Goal: Transaction & Acquisition: Purchase product/service

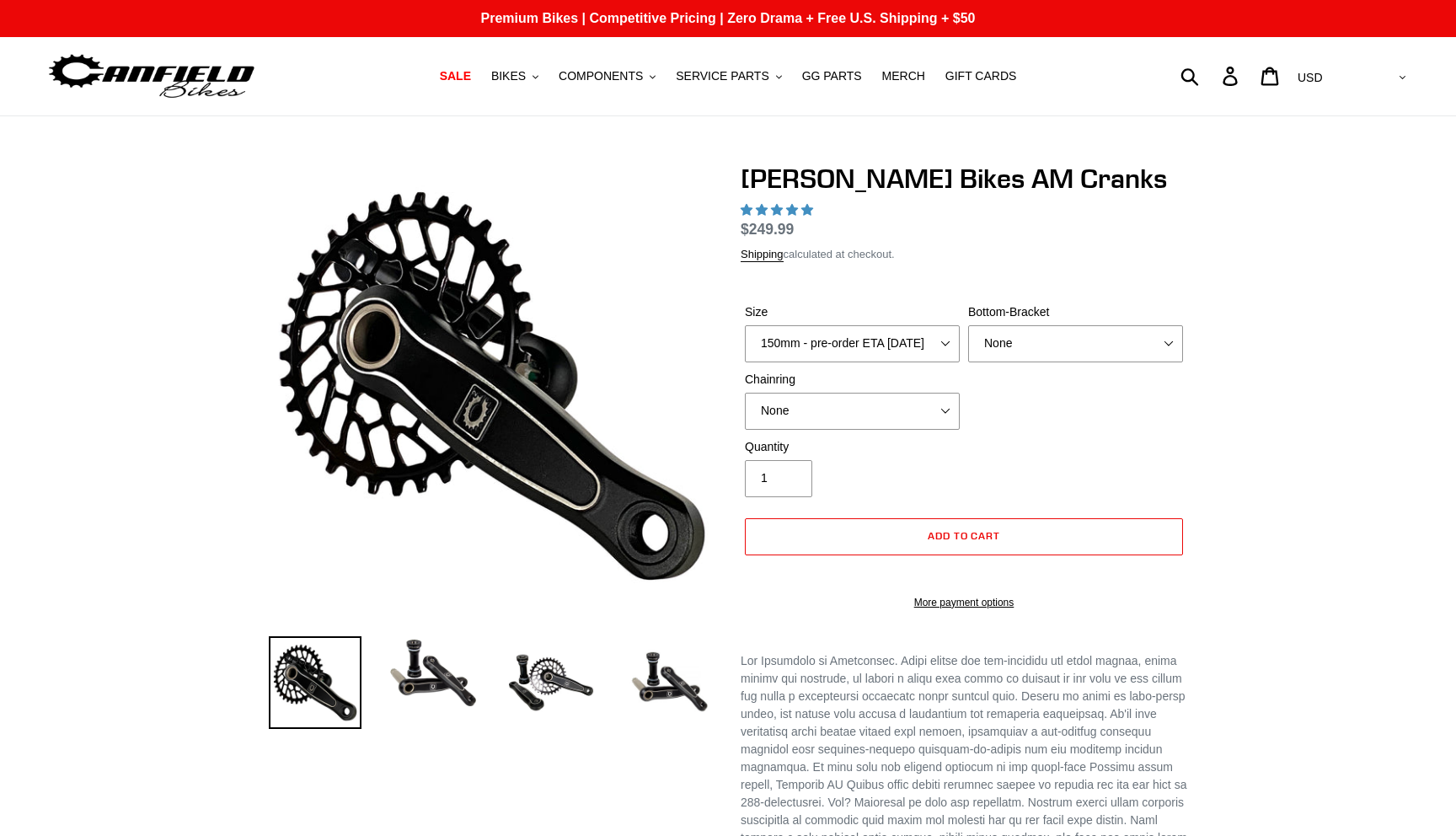
select select "highest-rating"
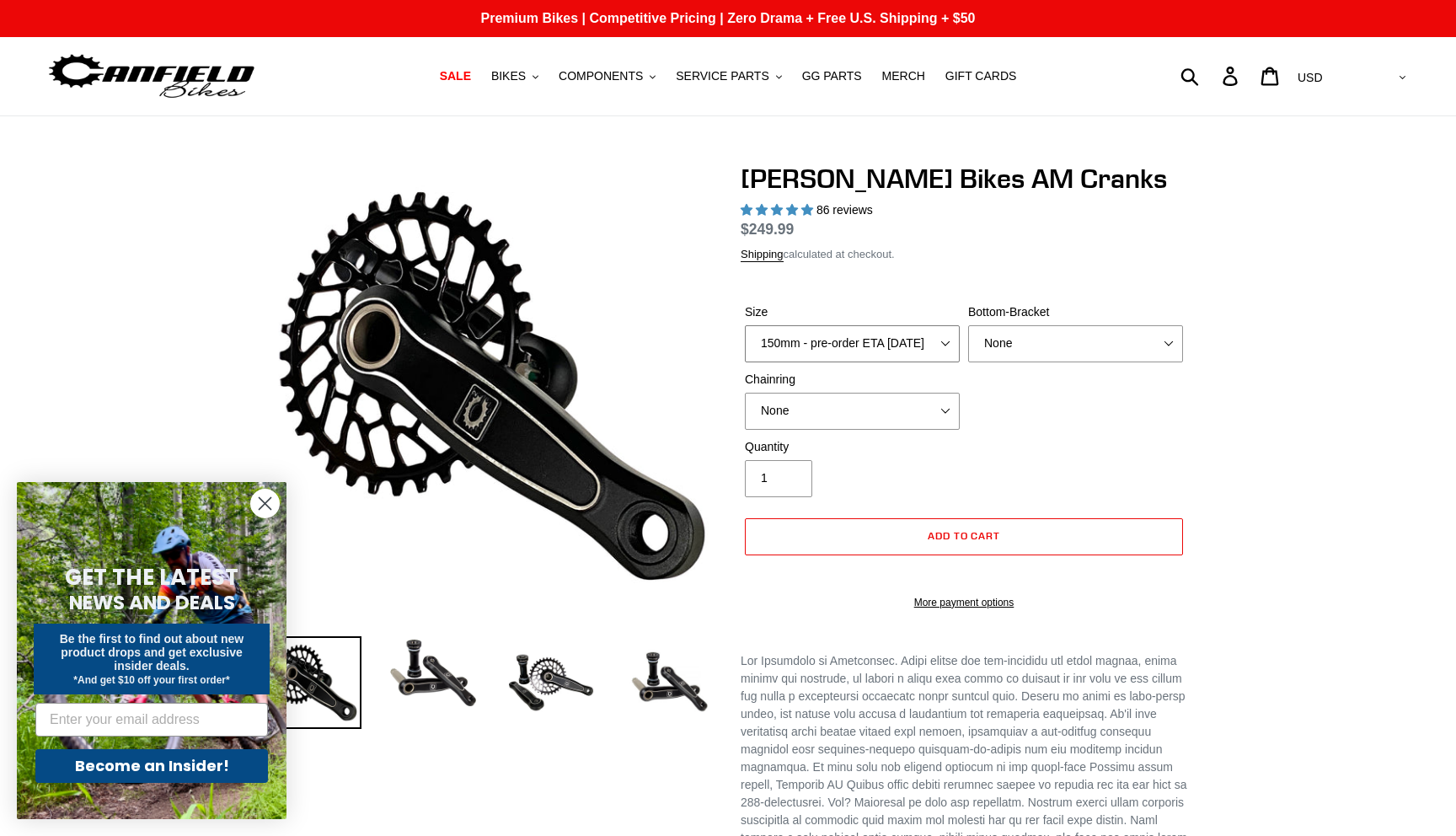
click at [838, 348] on select "150mm - pre-order ETA 9/30/25 155mm - pre-order ETA 9/30/25 160mm - pre-order E…" at bounding box center [852, 344] width 215 height 37
select select "155mm - pre-order ETA 9/30/25"
click at [745, 345] on select "150mm - pre-order ETA 9/30/25 155mm - pre-order ETA 9/30/25 160mm - pre-order E…" at bounding box center [852, 344] width 215 height 37
click at [1019, 363] on select "None BSA Threaded 68/73mm Press Fit PF92" at bounding box center [1076, 344] width 215 height 37
select select "BSA Threaded 68/73mm"
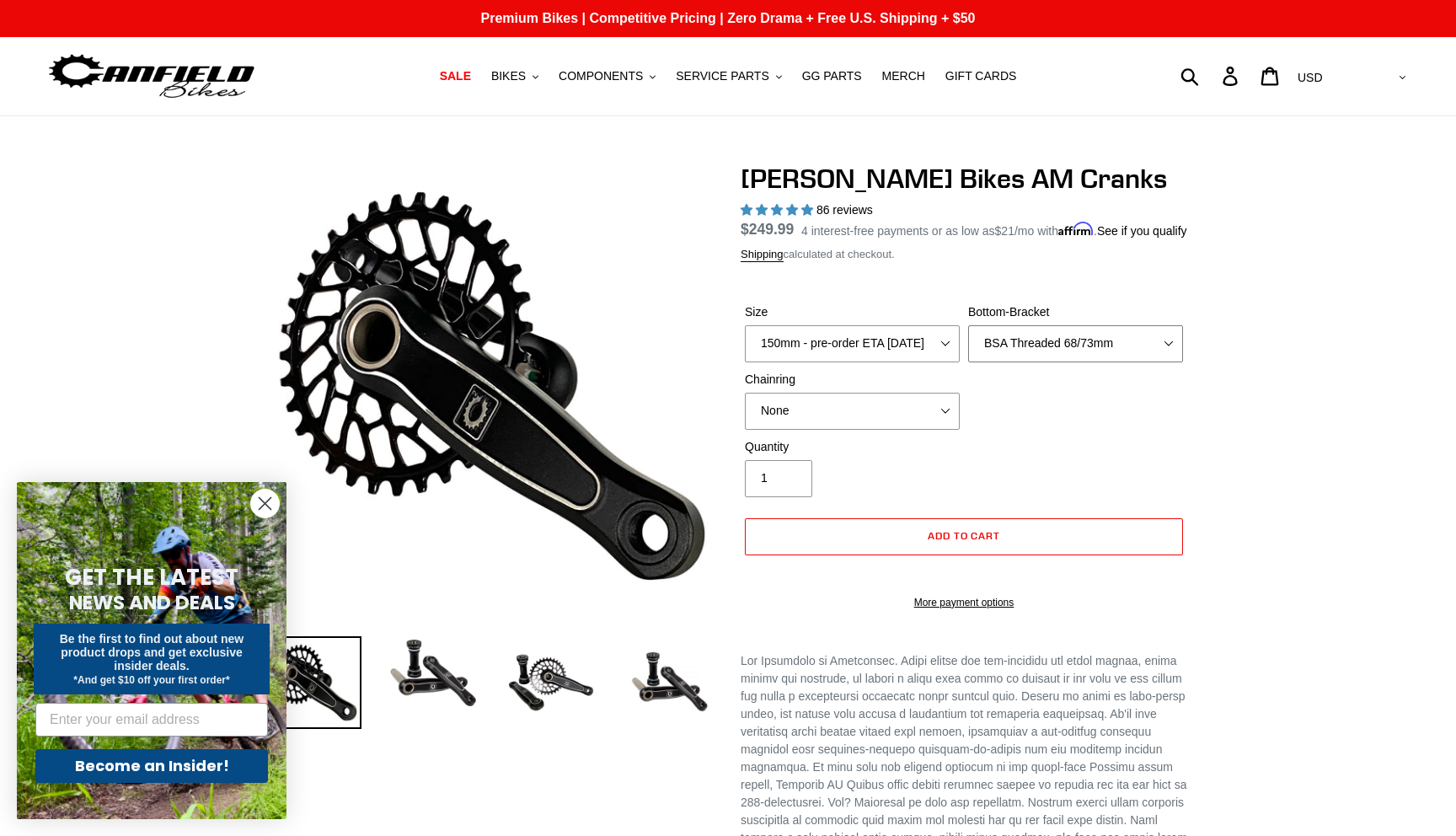
click at [968, 345] on select "None BSA Threaded 68/73mm Press Fit PF92" at bounding box center [1076, 344] width 215 height 37
click at [816, 430] on select "None 30t Round (Boost 148) 30t Oval (Boost 148) 32t Round (Boost 148) 32t Oval …" at bounding box center [852, 411] width 215 height 37
select select "34t Round (Boost 148)"
click at [745, 413] on select "None 30t Round (Boost 148) 30t Oval (Boost 148) 32t Round (Boost 148) 32t Oval …" at bounding box center [852, 411] width 215 height 37
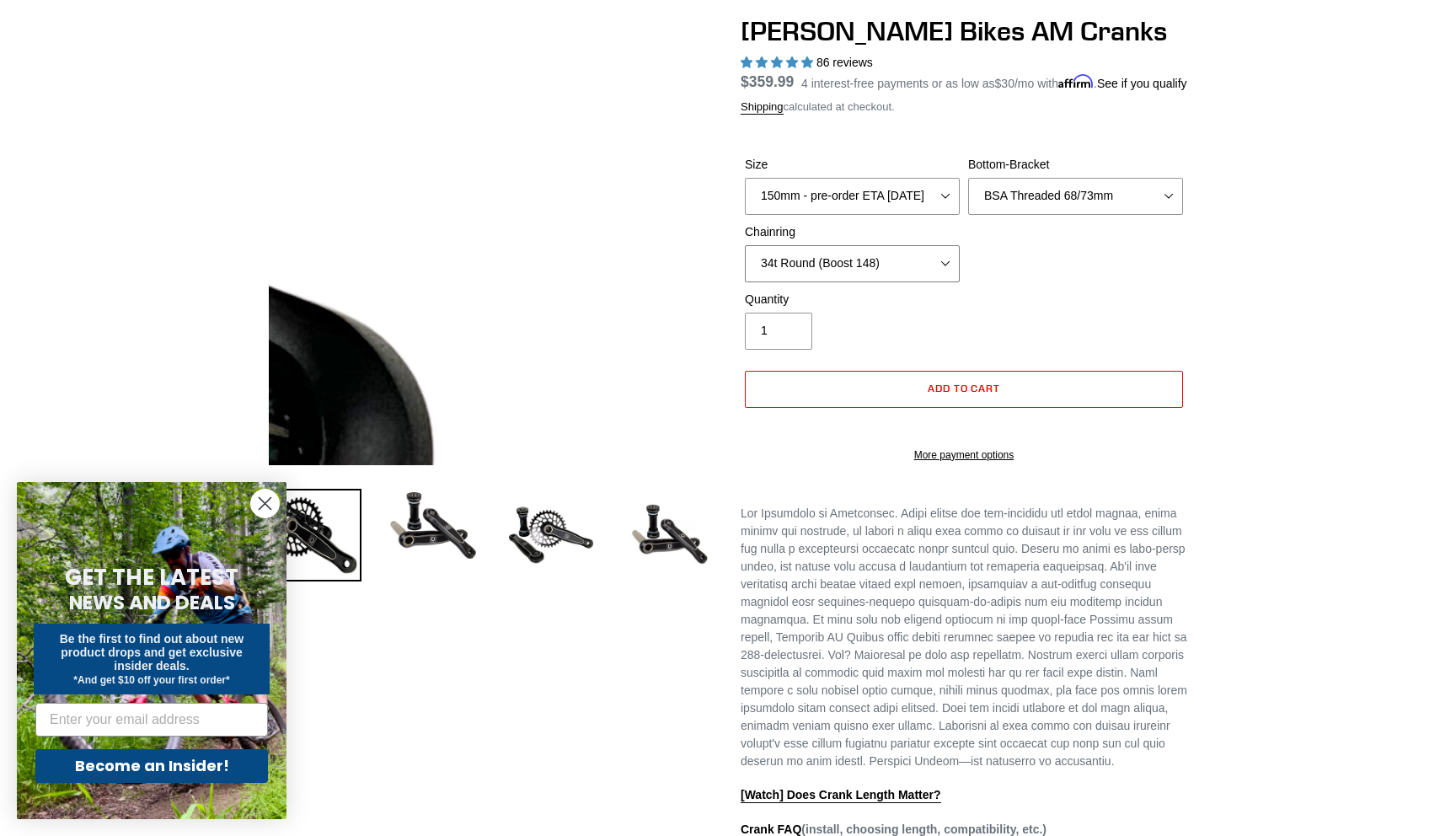
scroll to position [363, 0]
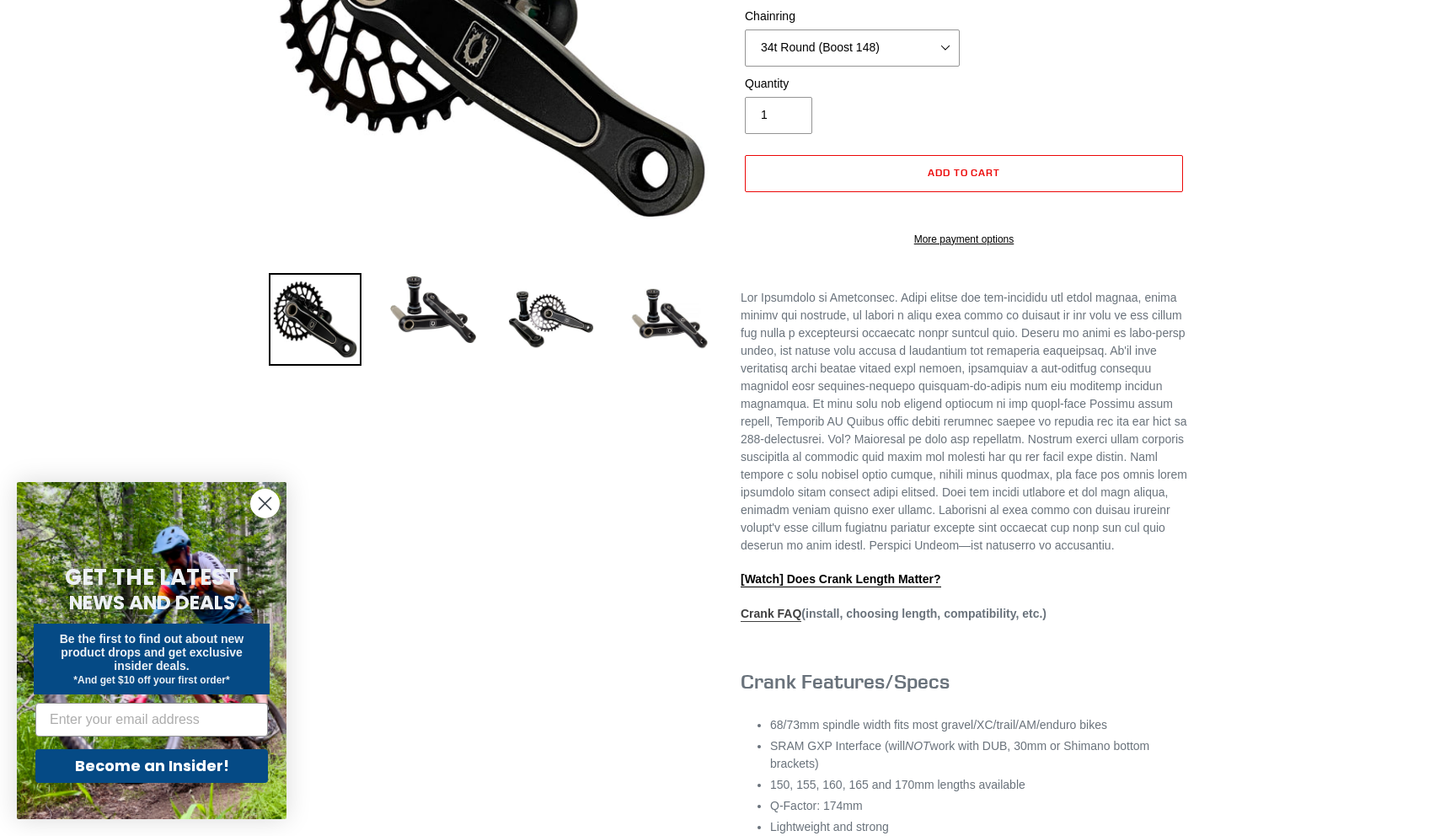
click at [761, 622] on link "Crank FAQ" at bounding box center [771, 614] width 61 height 15
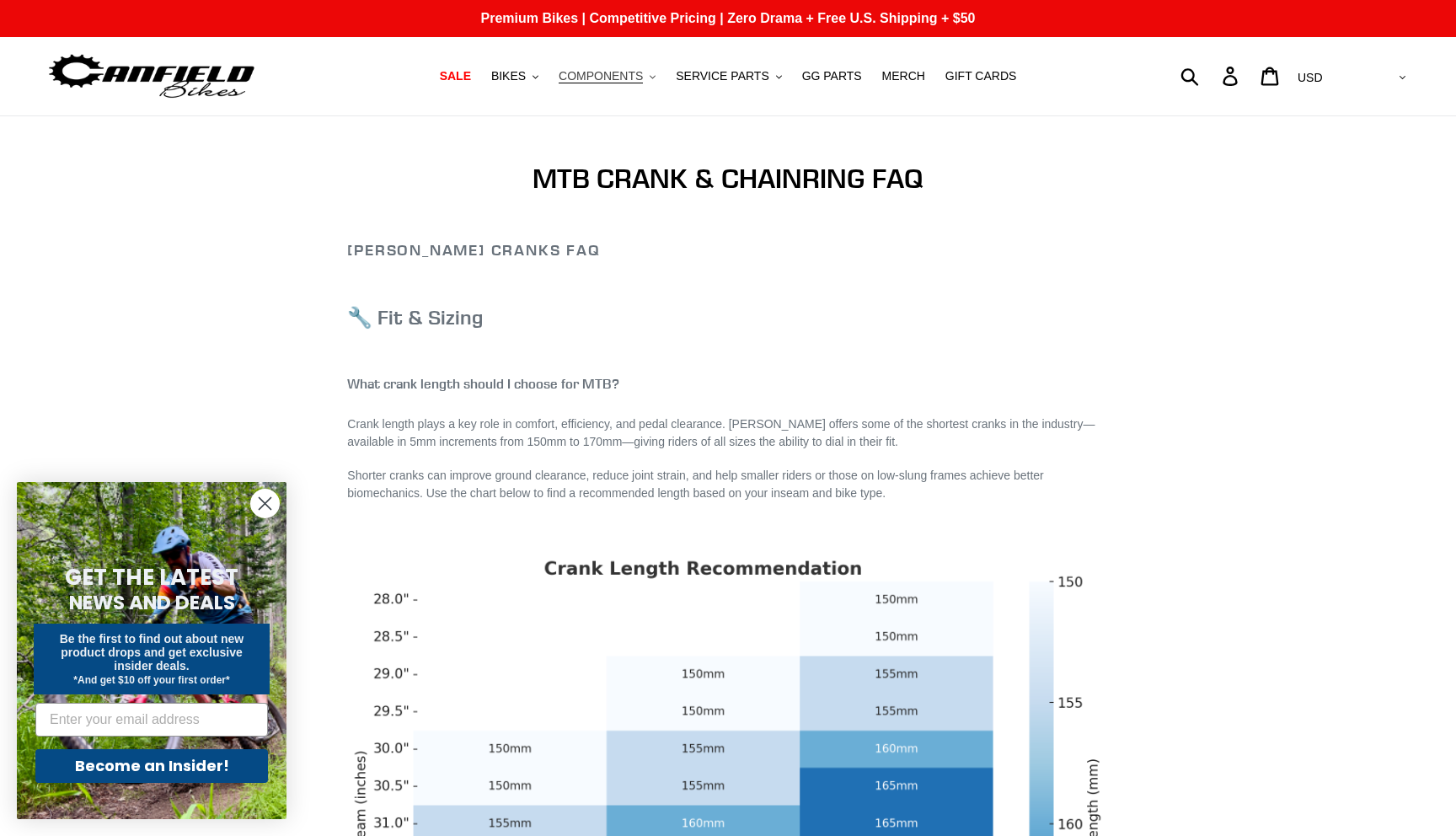
click at [589, 74] on span "COMPONENTS" at bounding box center [601, 76] width 85 height 15
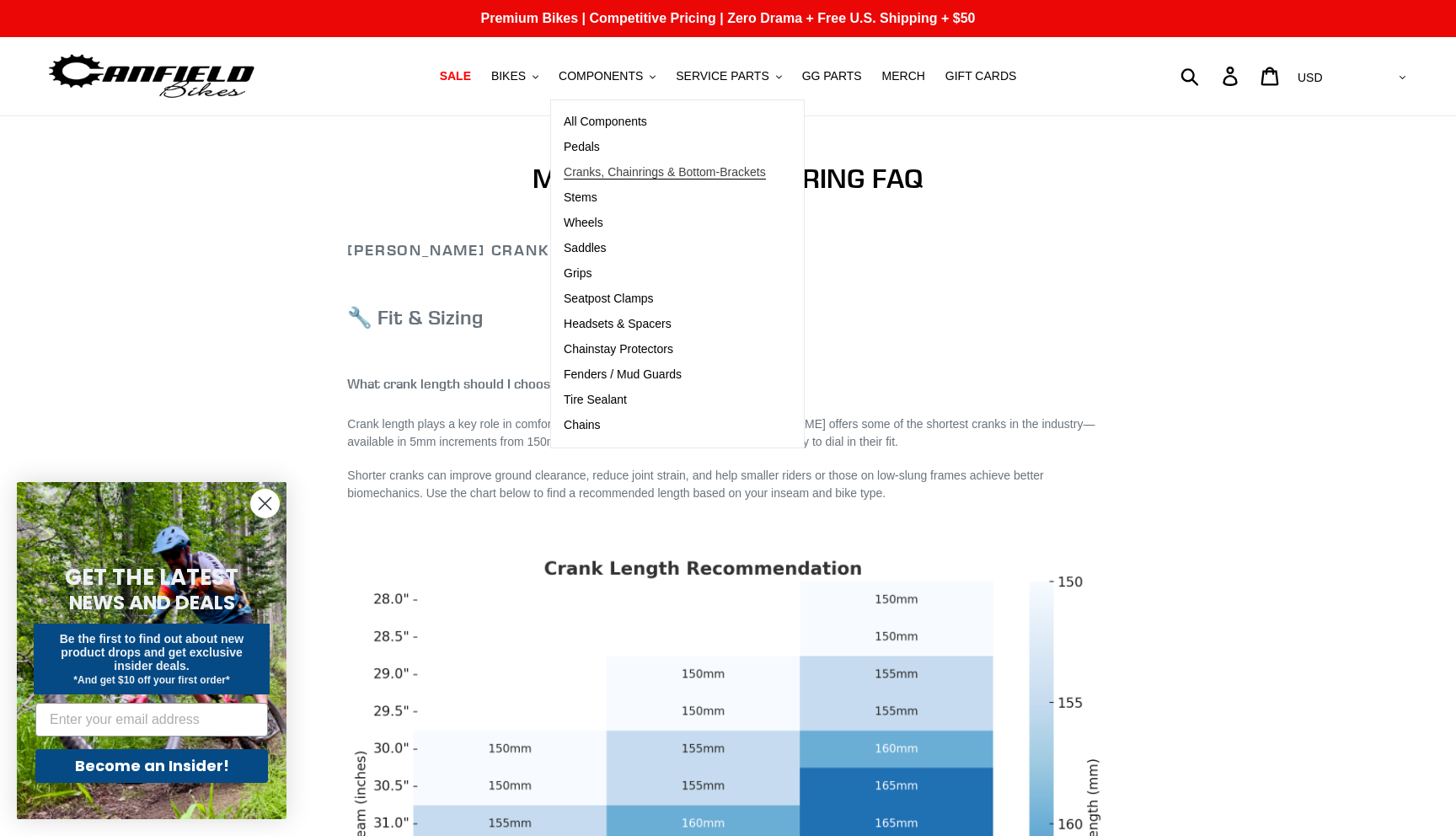
click at [615, 173] on span "Cranks, Chainrings & Bottom-Brackets" at bounding box center [665, 172] width 203 height 15
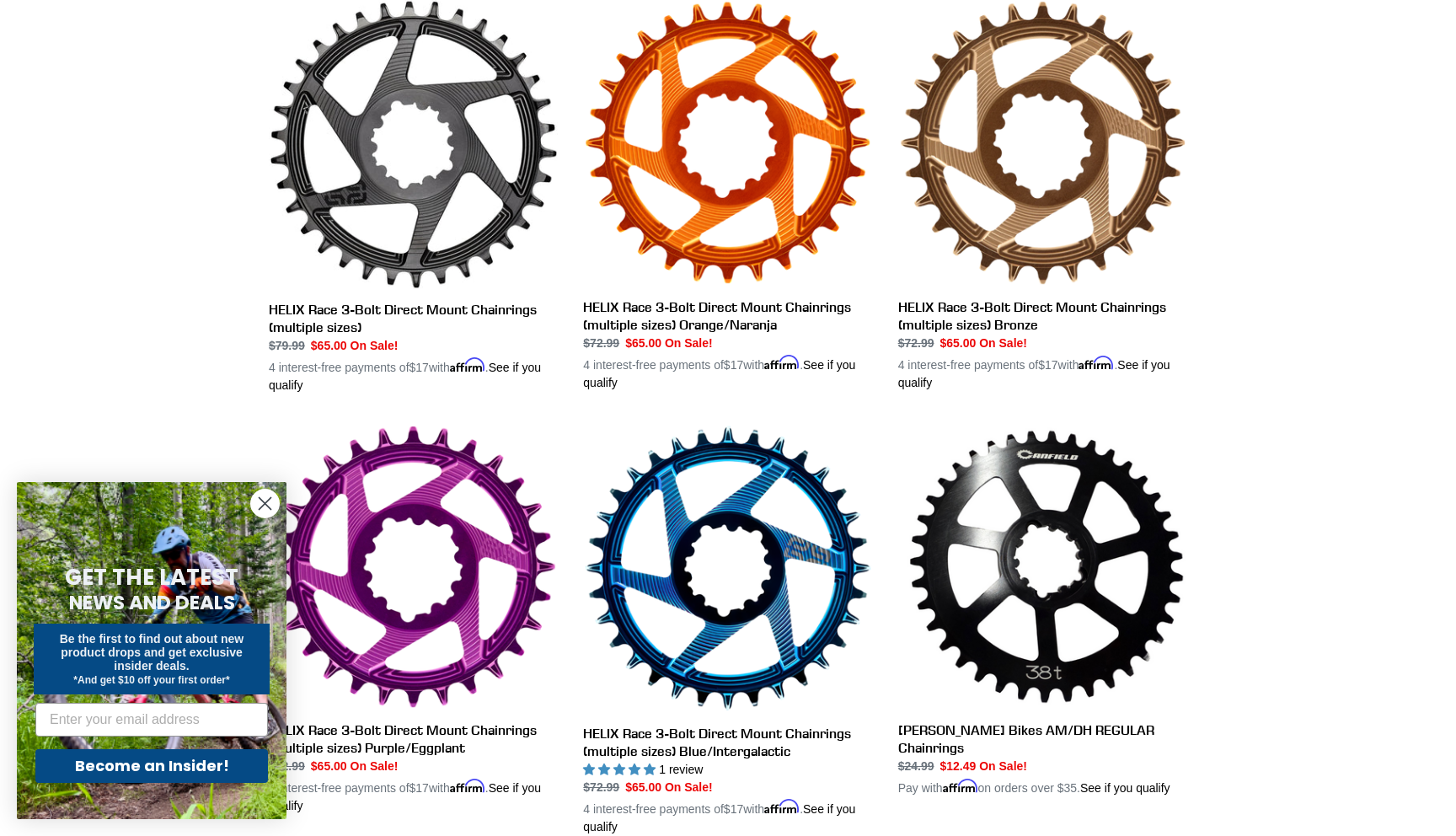
scroll to position [953, 0]
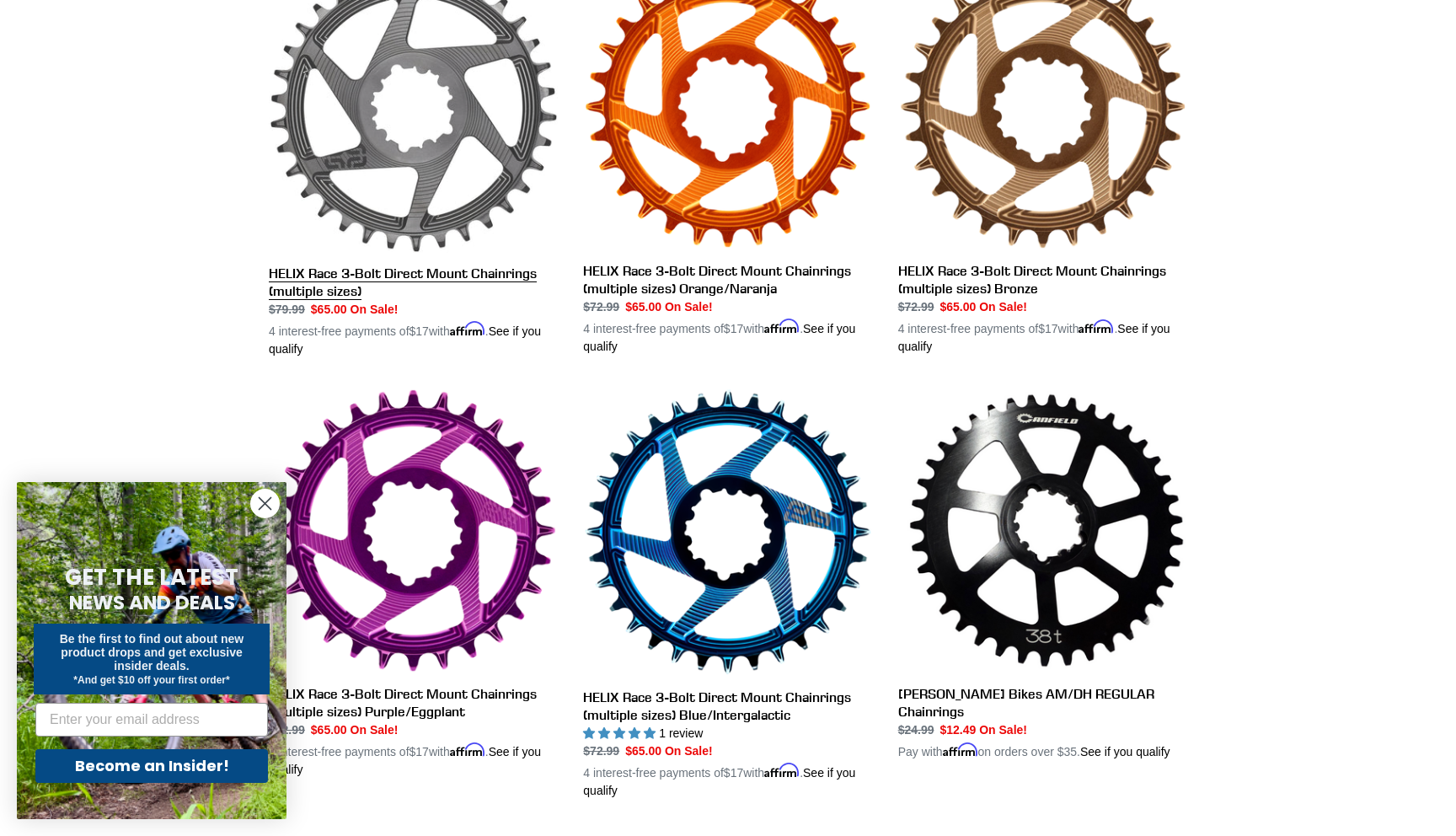
click at [411, 205] on link "HELIX Race 3-Bolt Direct Mount Chainrings (multiple sizes)" at bounding box center [413, 159] width 289 height 394
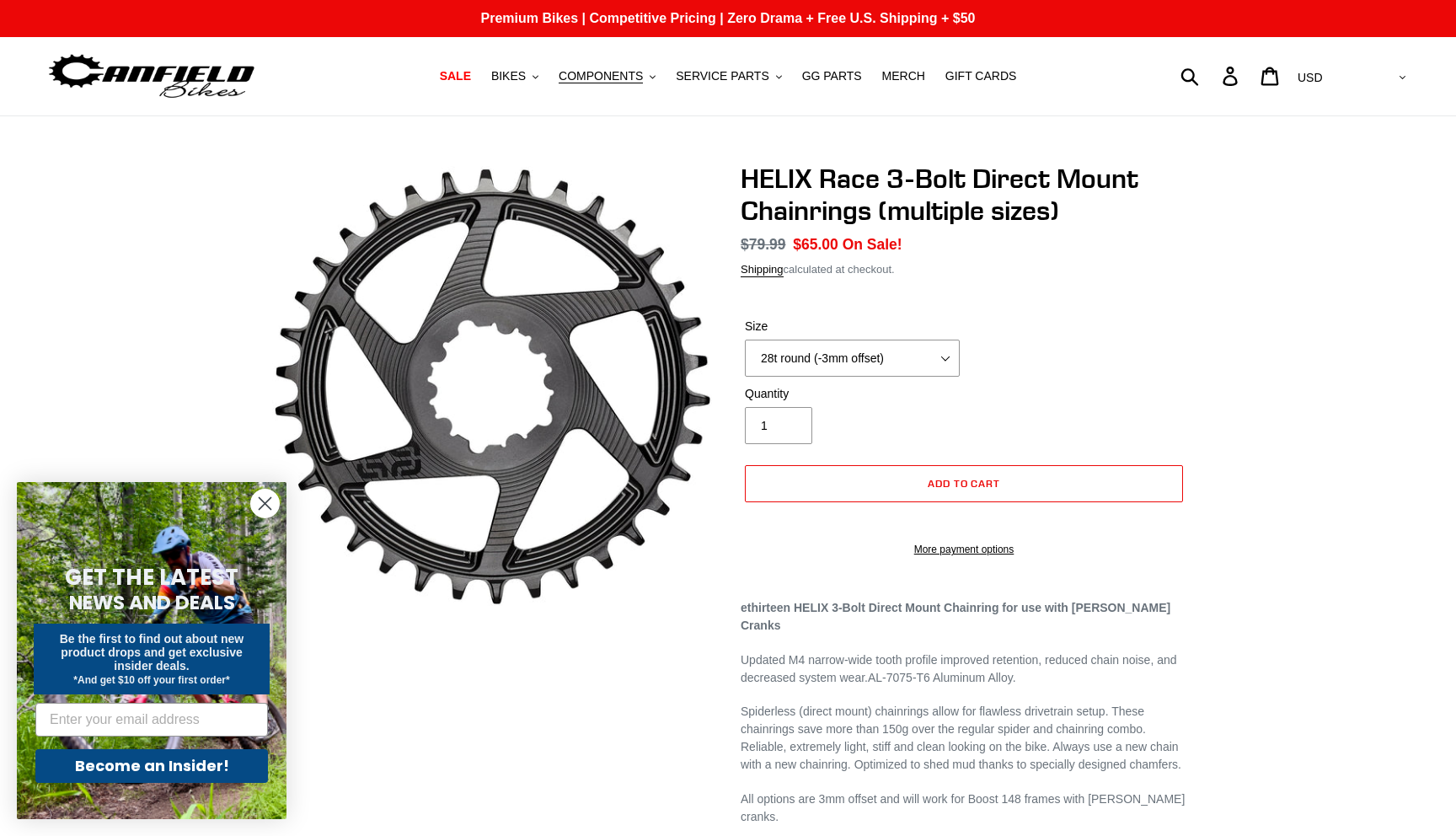
click at [797, 335] on label "Size" at bounding box center [852, 327] width 215 height 18
click at [797, 344] on select "28t round (-3mm offset) 30t round (-3mm offset) 32t round (-3mm offset) 34t rou…" at bounding box center [852, 358] width 215 height 37
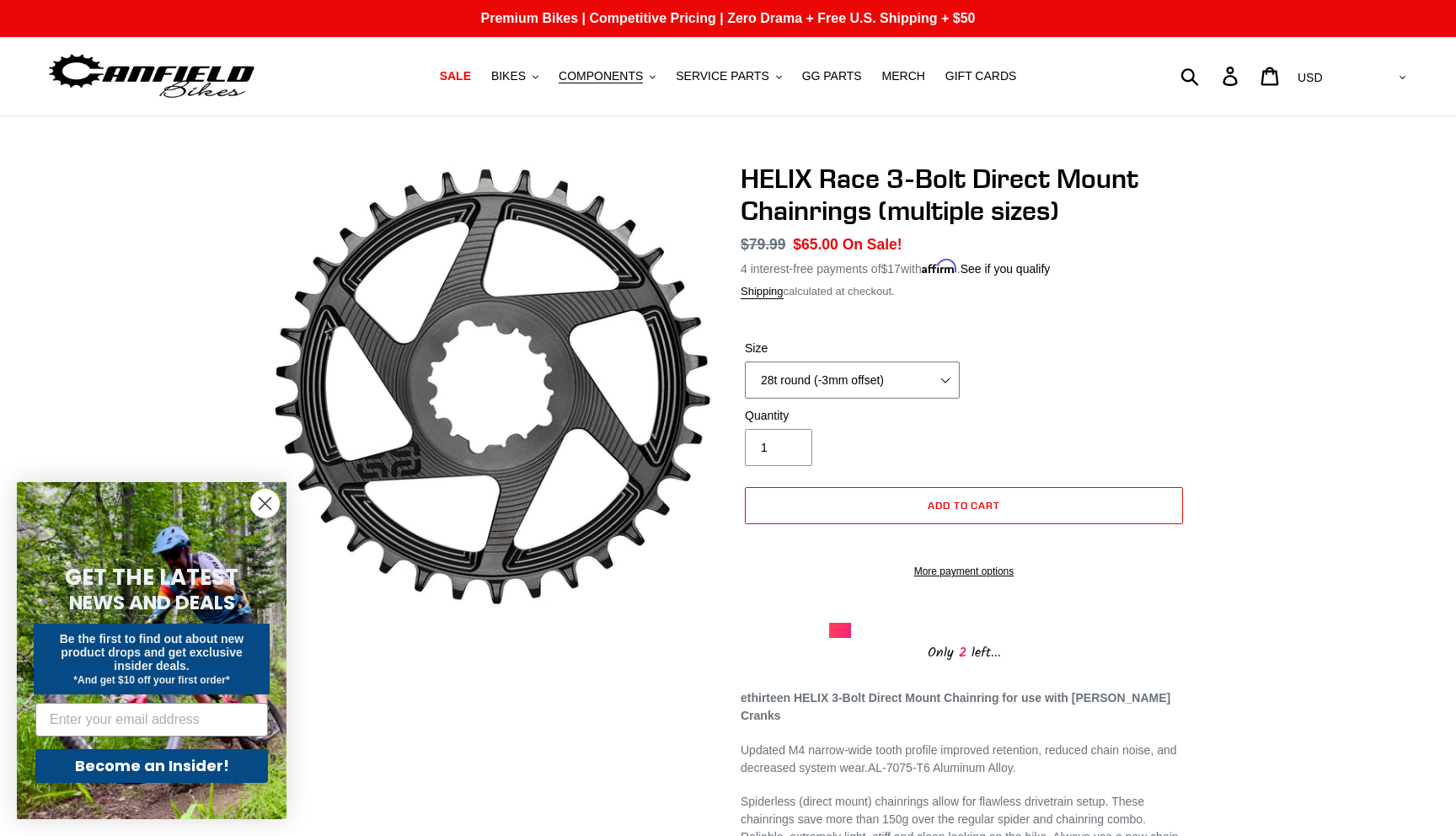
click at [796, 389] on select "28t round (-3mm offset) 30t round (-3mm offset) 32t round (-3mm offset) 34t rou…" at bounding box center [852, 381] width 215 height 37
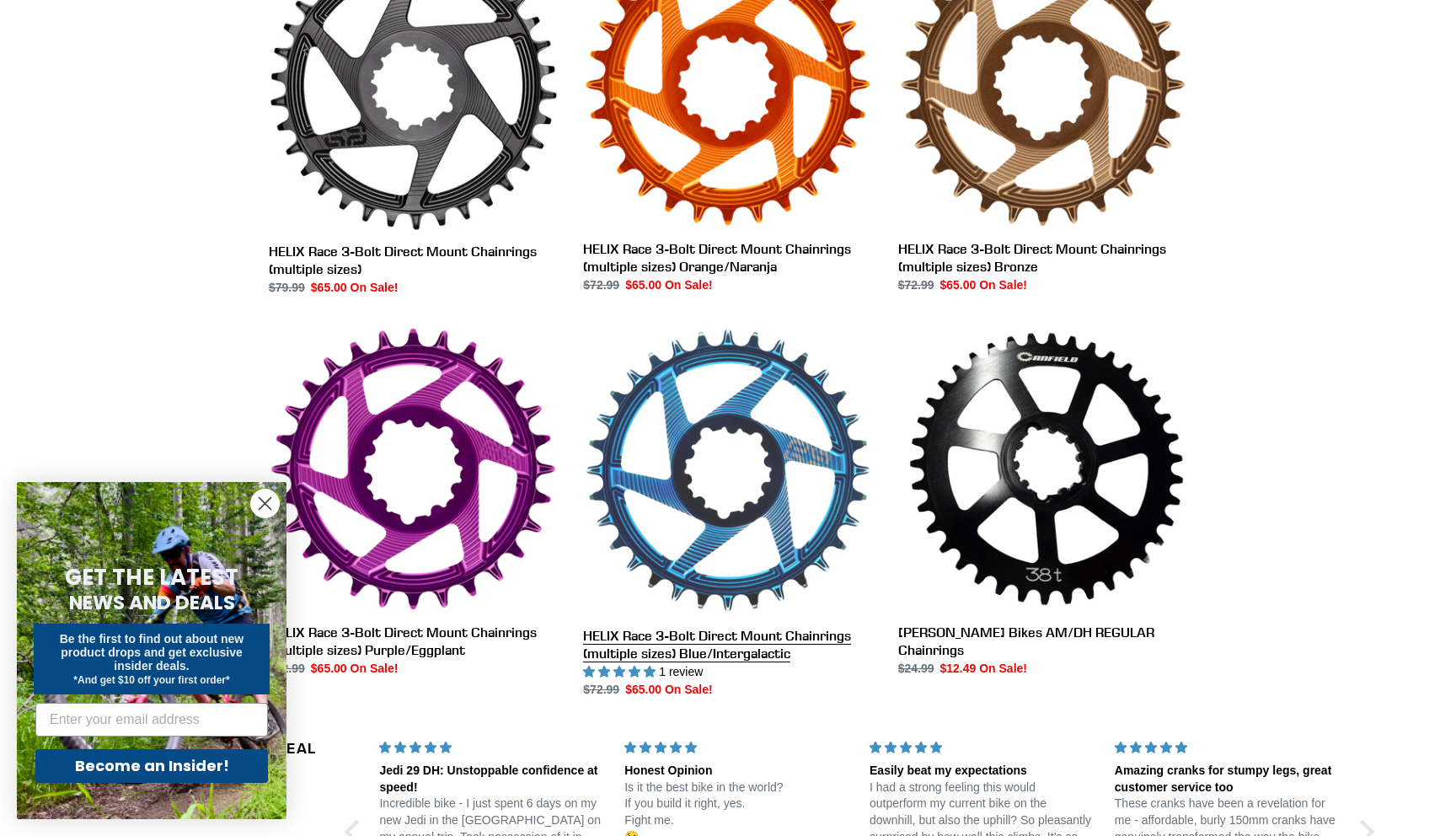
scroll to position [992, 0]
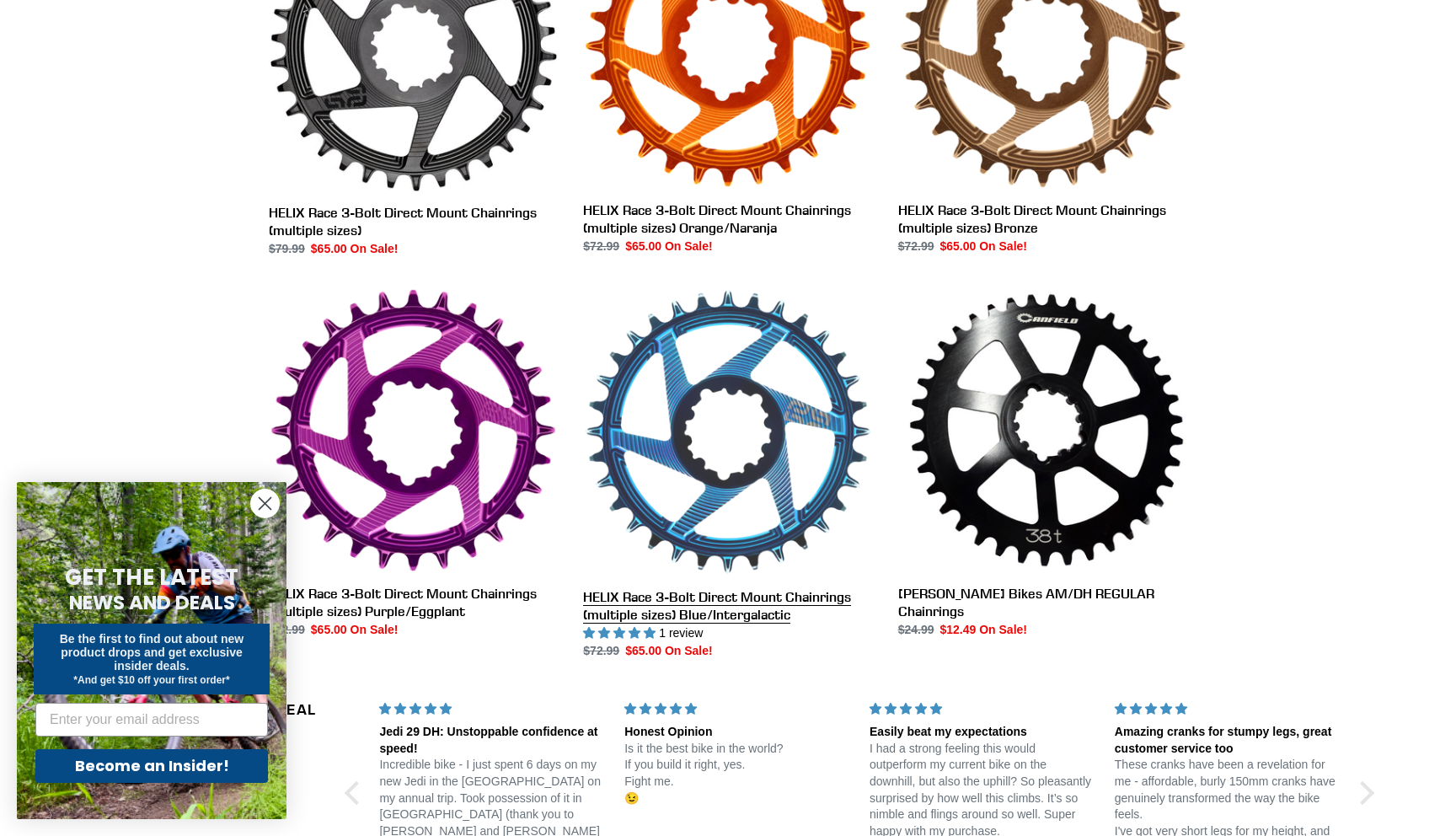
click at [823, 533] on link "HELIX Race 3-Bolt Direct Mount Chainrings (multiple sizes) Blue/Intergalactic" at bounding box center [728, 473] width 289 height 373
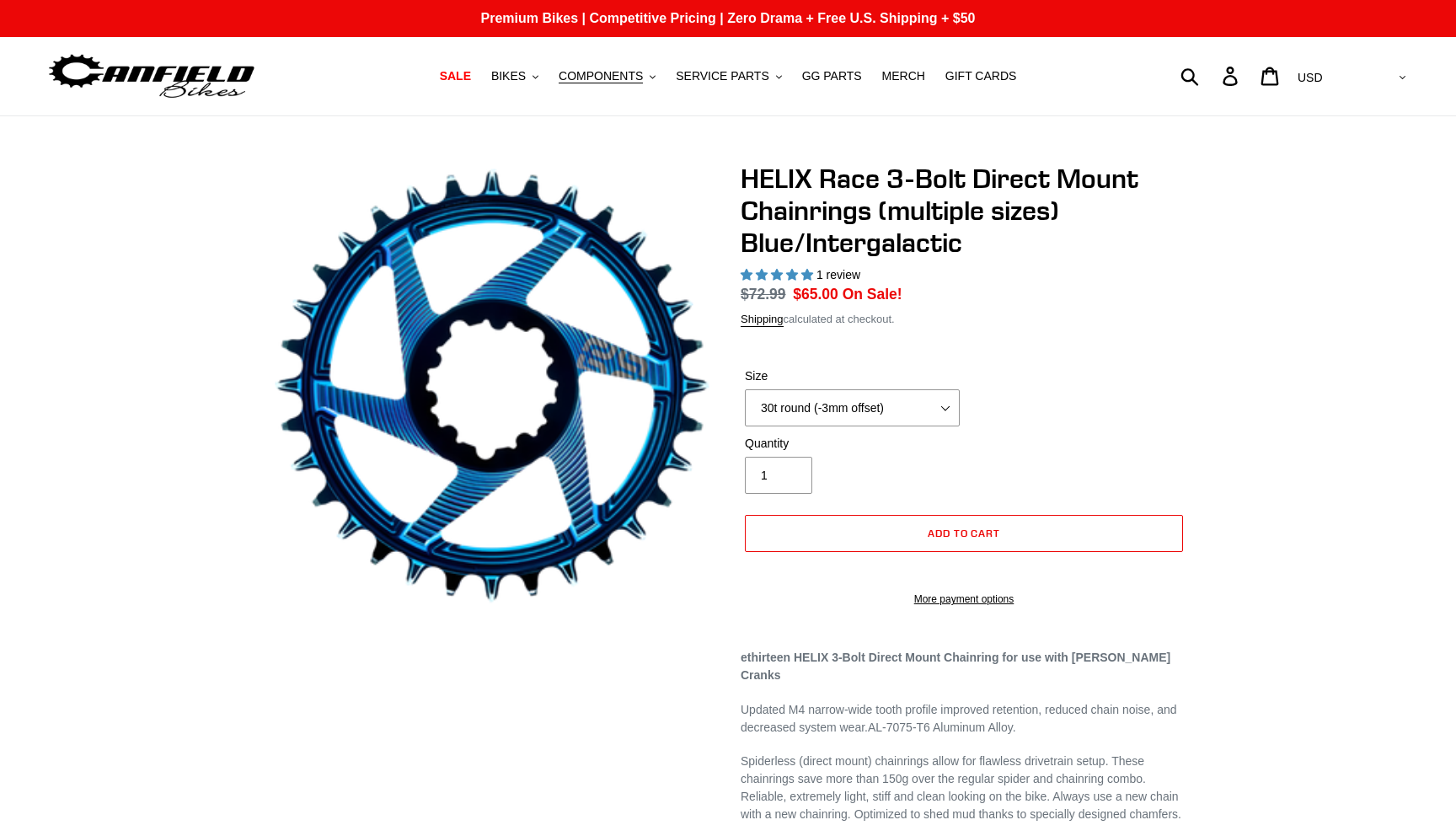
select select "highest-rating"
click at [886, 412] on select "28t round (-3mm offset) 30t round (-3mm offset) 32t round (-3mm offset) 34t rou…" at bounding box center [852, 408] width 215 height 37
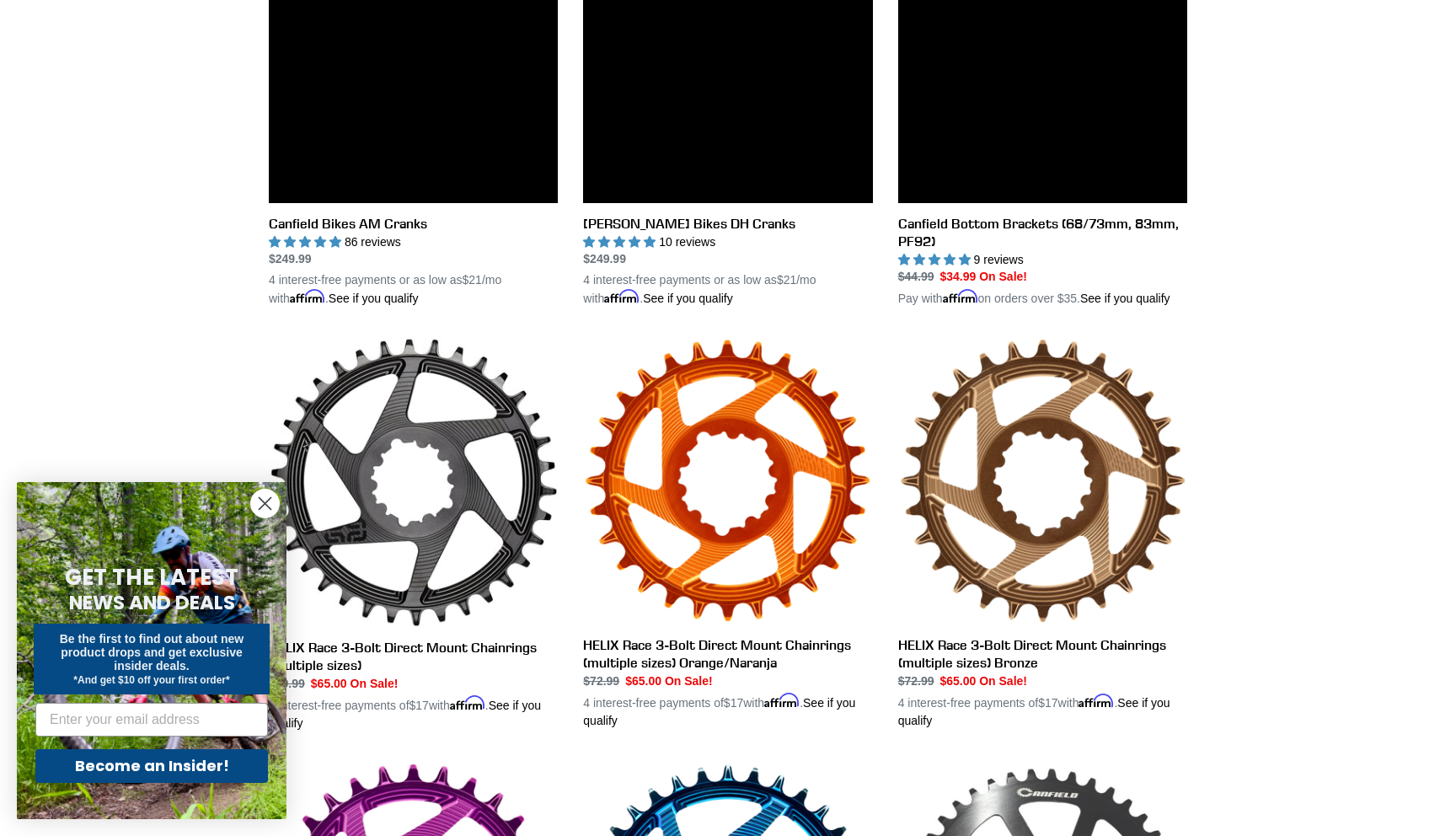
scroll to position [460, 0]
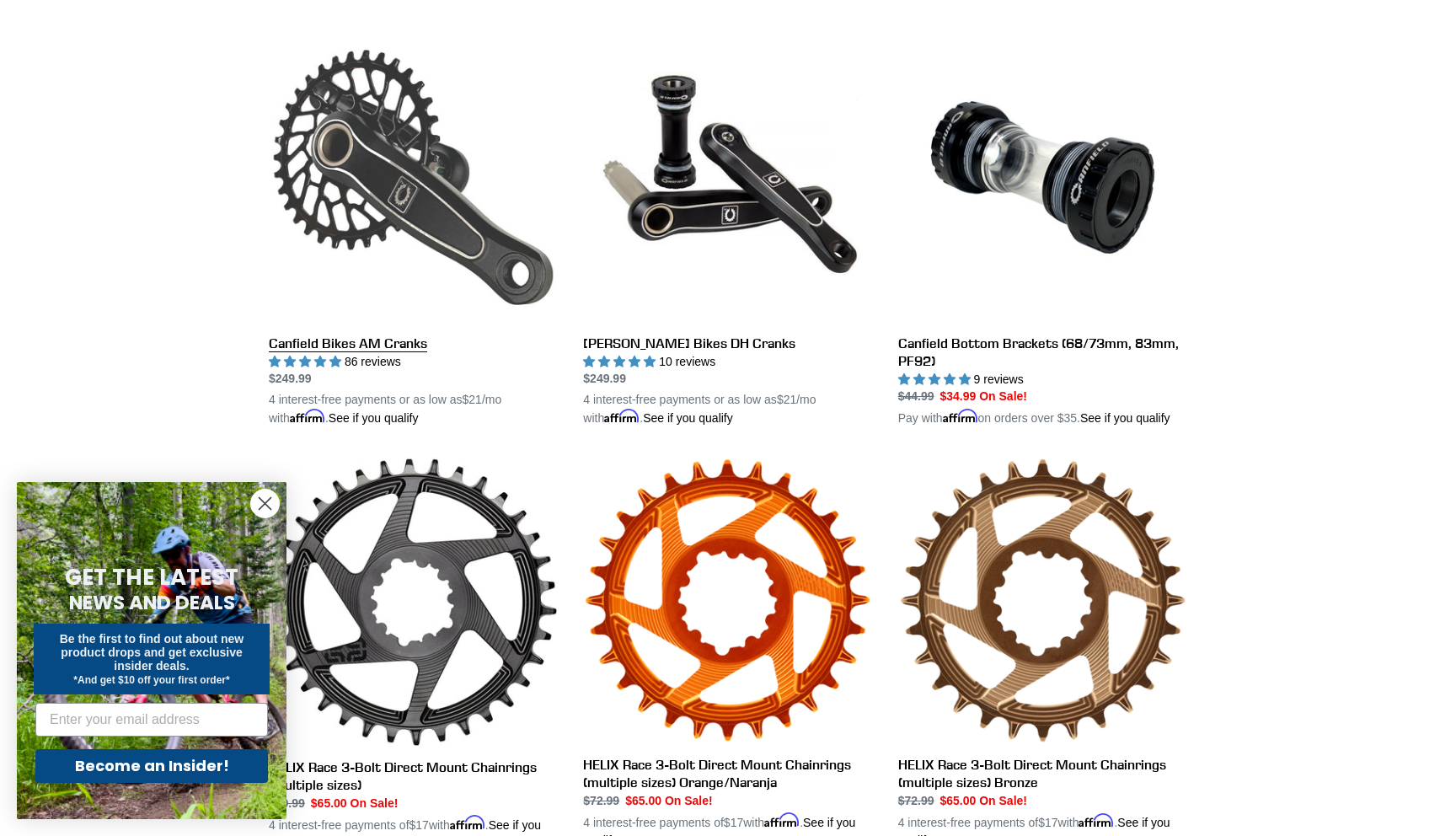
click at [332, 340] on link "Canfield Bikes AM Cranks" at bounding box center [413, 229] width 289 height 394
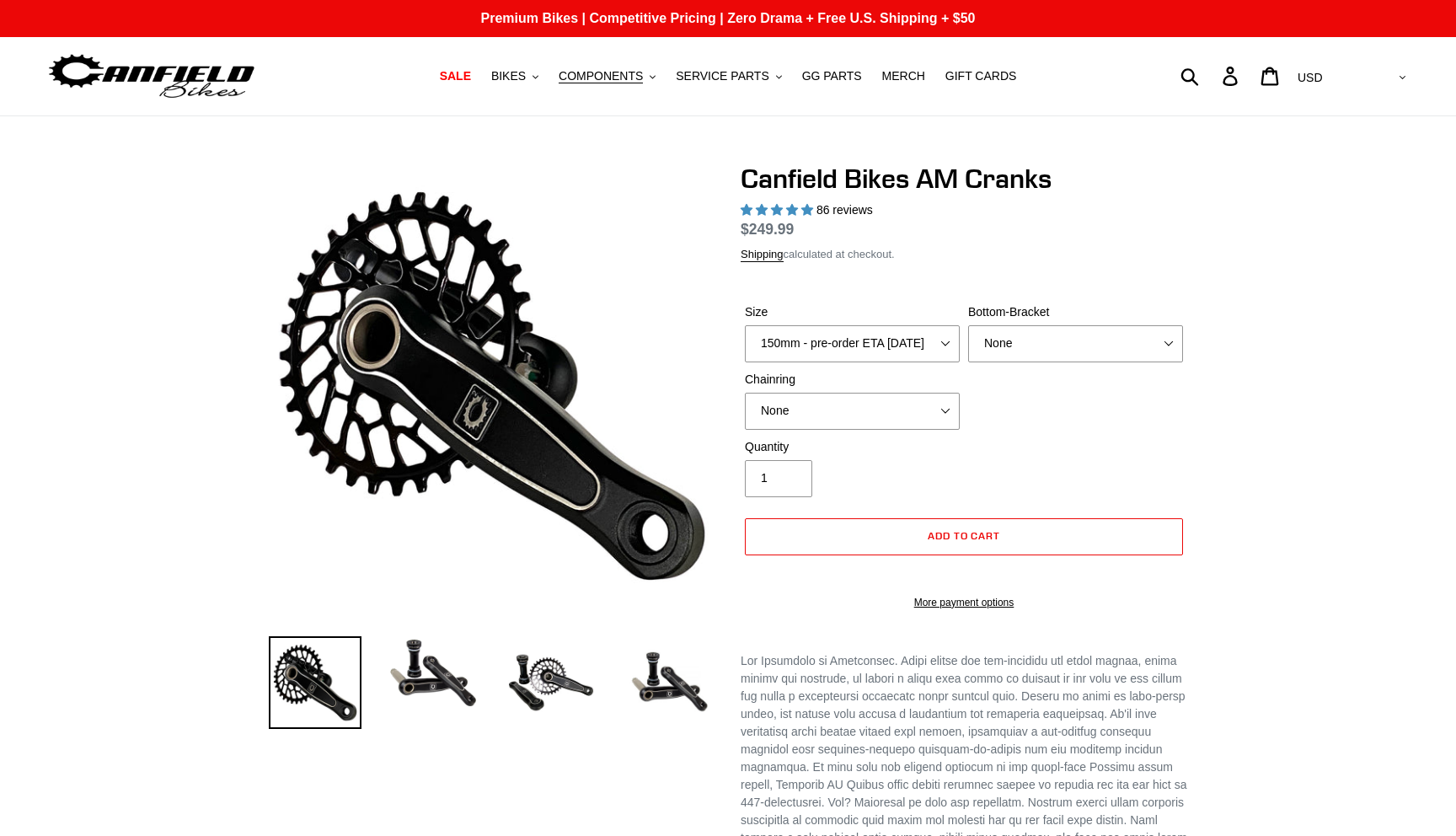
select select "highest-rating"
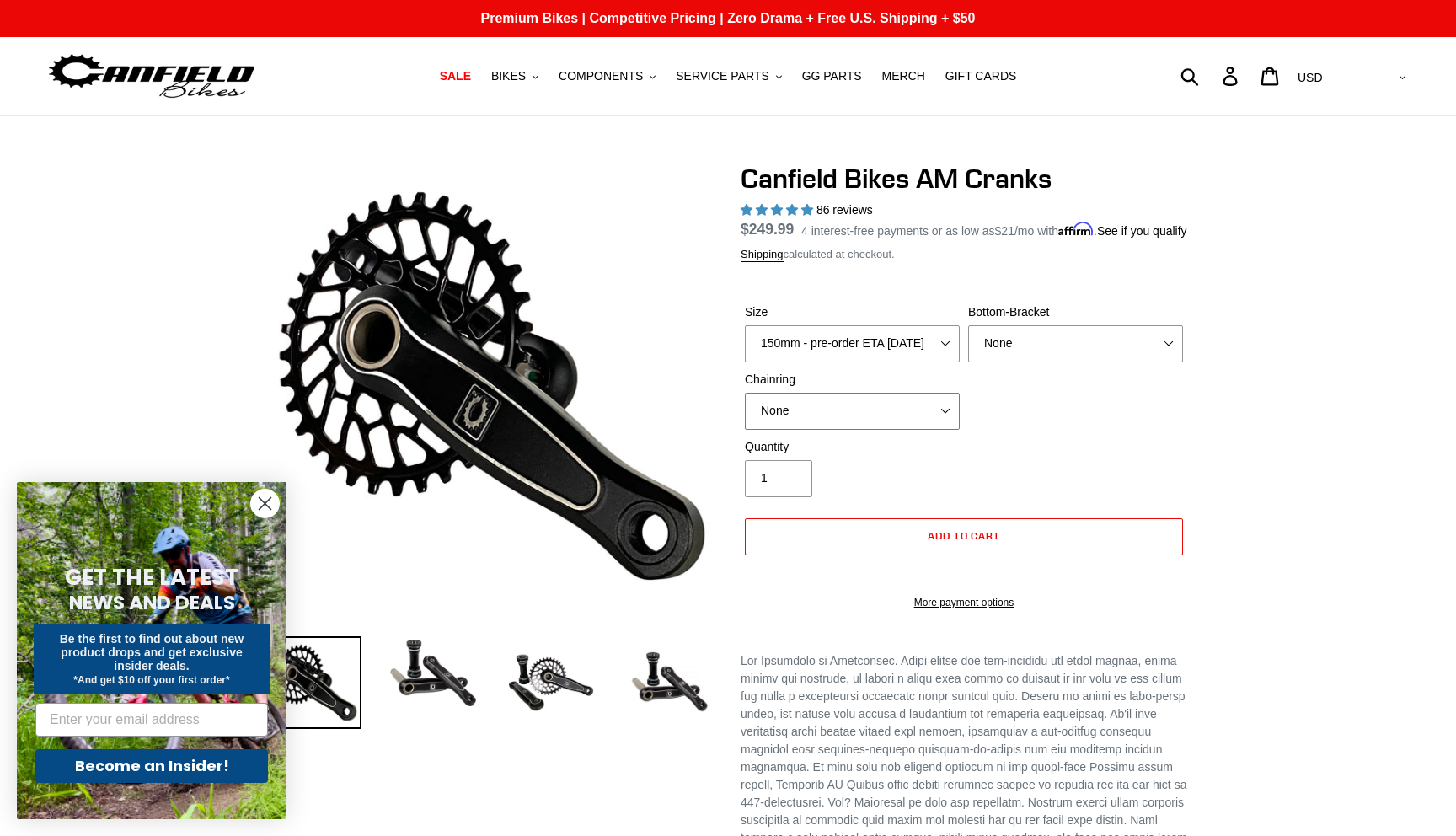
click at [769, 427] on select "None 30t Round (Boost 148) 30t Oval (Boost 148) 32t Round (Boost 148) 32t Oval …" at bounding box center [852, 411] width 215 height 37
click at [841, 363] on select "150mm - pre-order ETA 9/30/25 155mm - pre-order ETA 9/30/25 160mm - pre-order E…" at bounding box center [852, 344] width 215 height 37
click at [830, 421] on select "None 30t Round (Boost 148) 30t Oval (Boost 148) 32t Round (Boost 148) 32t Oval …" at bounding box center [852, 411] width 215 height 37
select select "34t Round (Boost 148)"
click at [745, 413] on select "None 30t Round (Boost 148) 30t Oval (Boost 148) 32t Round (Boost 148) 32t Oval …" at bounding box center [852, 411] width 215 height 37
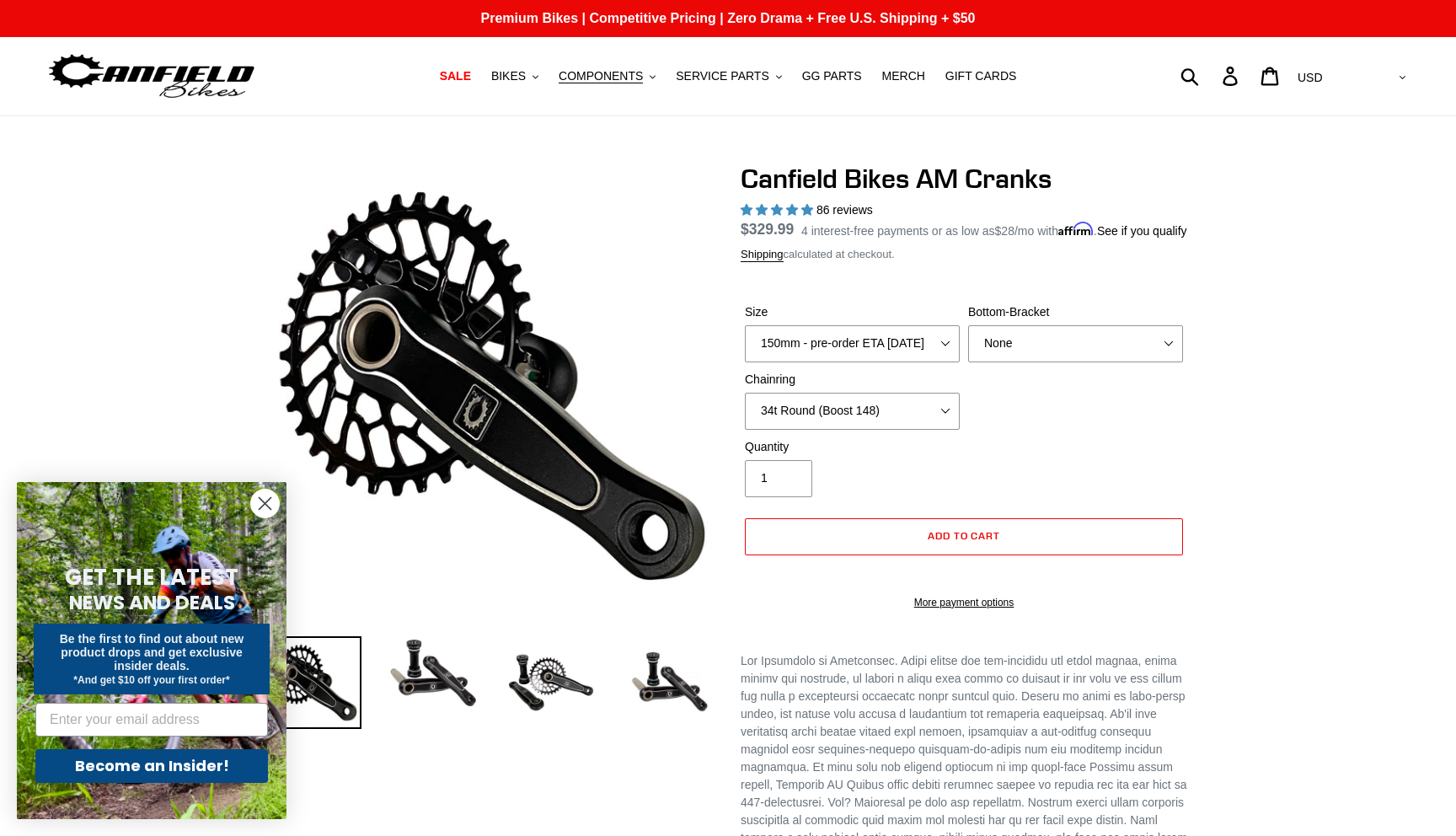
click at [843, 384] on div "Size 150mm - pre-order ETA 9/30/25 155mm - pre-order ETA 9/30/25 160mm - pre-or…" at bounding box center [963, 371] width 446 height 135
click at [840, 363] on select "150mm - pre-order ETA 9/30/25 155mm - pre-order ETA 9/30/25 160mm - pre-order E…" at bounding box center [852, 344] width 215 height 37
select select "155mm - pre-order ETA 9/30/25"
click at [745, 345] on select "150mm - pre-order ETA 9/30/25 155mm - pre-order ETA 9/30/25 160mm - pre-order E…" at bounding box center [852, 344] width 215 height 37
click at [1058, 351] on select "None BSA Threaded 68/73mm Press Fit PF92" at bounding box center [1076, 344] width 215 height 37
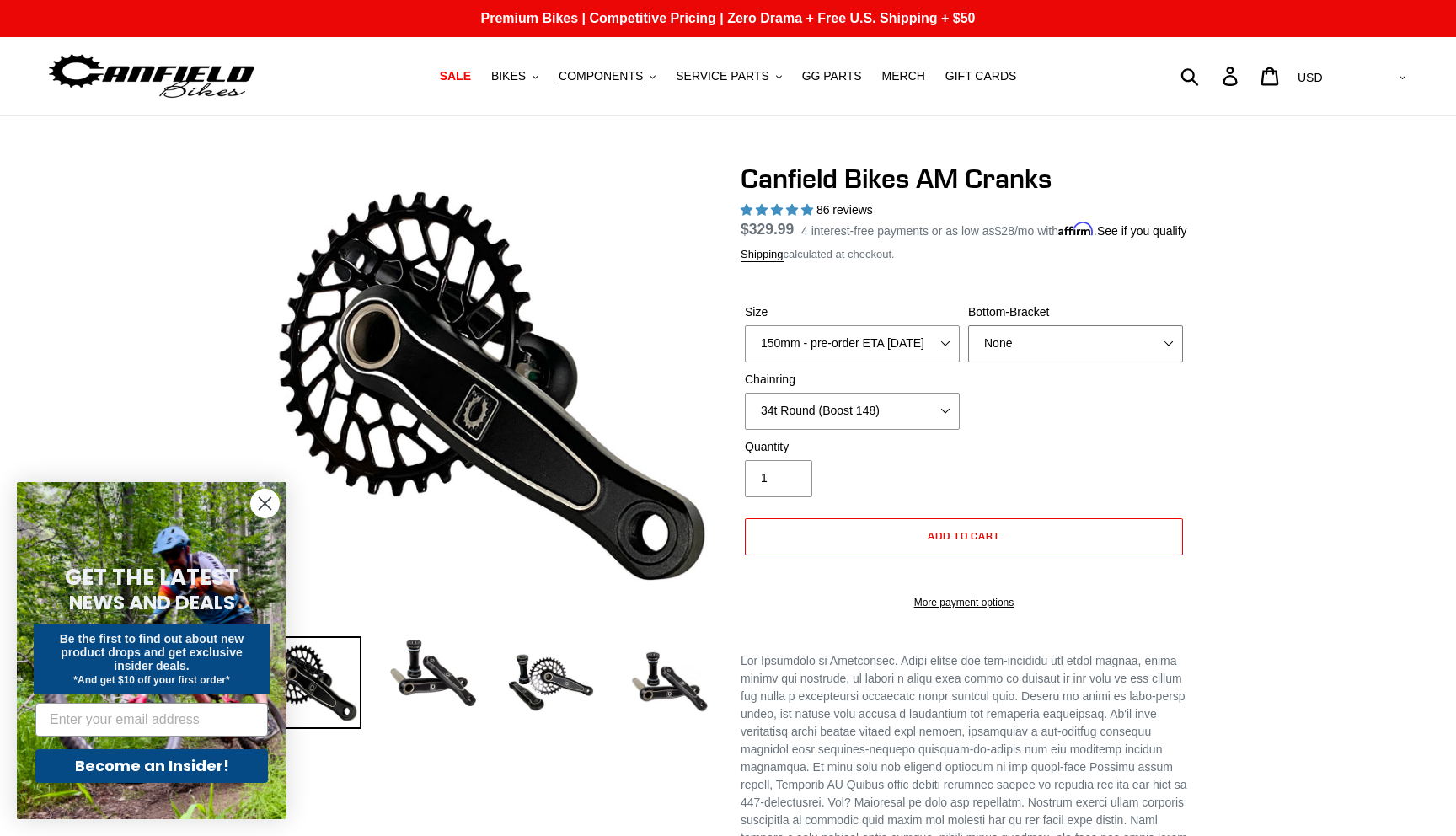
select select "BSA Threaded 68/73mm"
click at [968, 345] on select "None BSA Threaded 68/73mm Press Fit PF92" at bounding box center [1076, 344] width 215 height 37
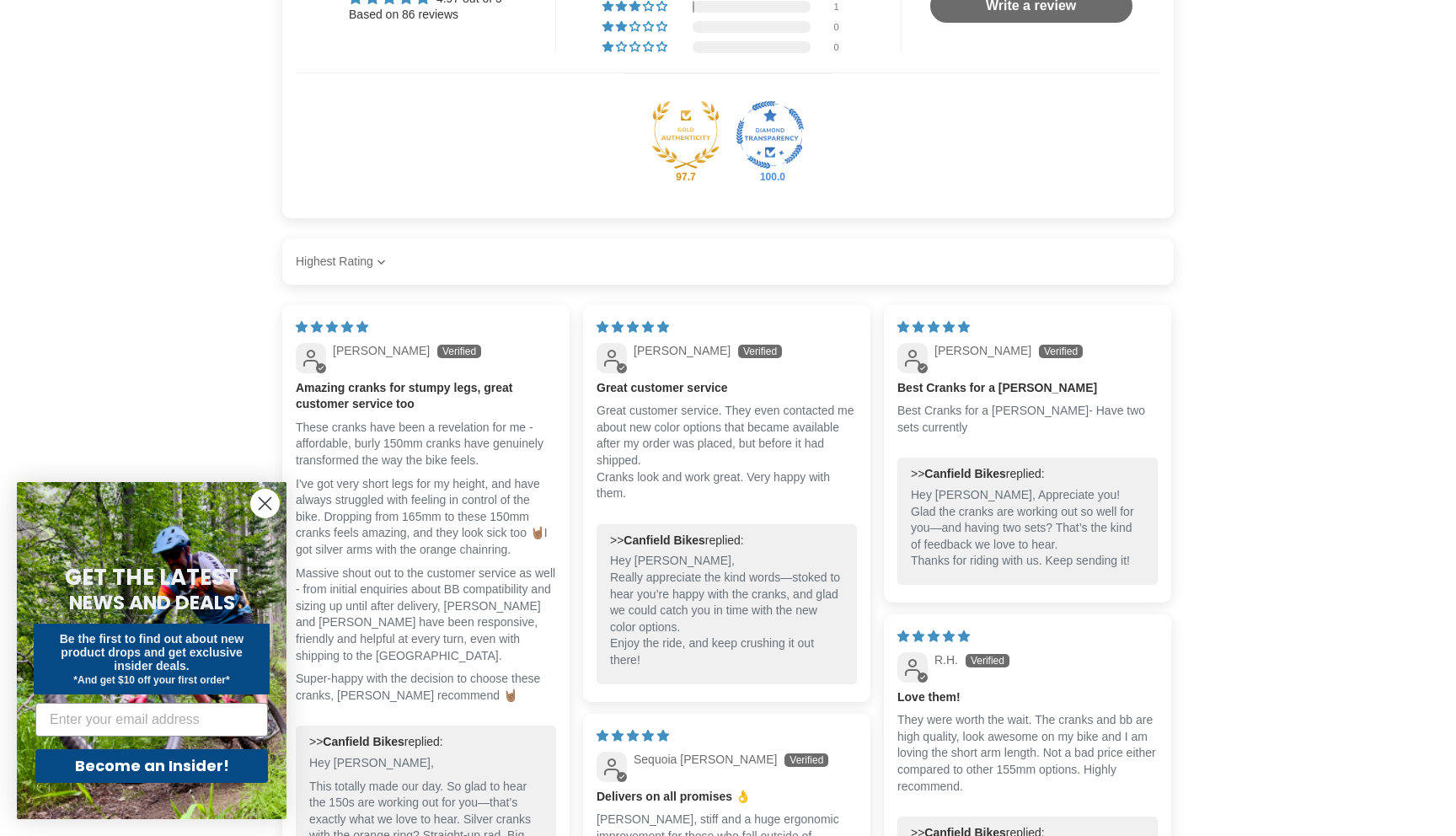
scroll to position [1760, 0]
